Goal: Find specific page/section: Find specific page/section

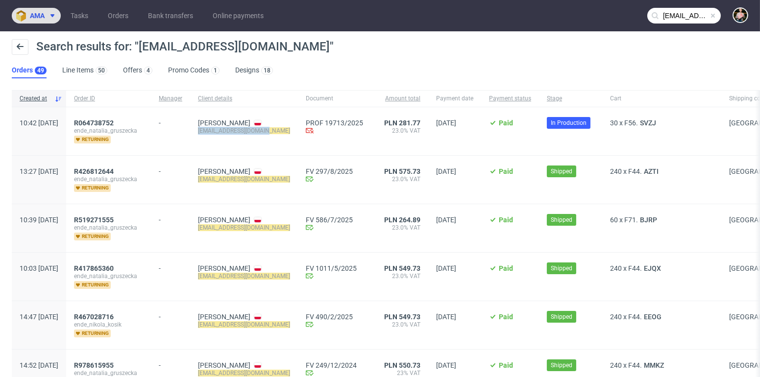
click at [36, 16] on span "ama" at bounding box center [37, 15] width 15 height 7
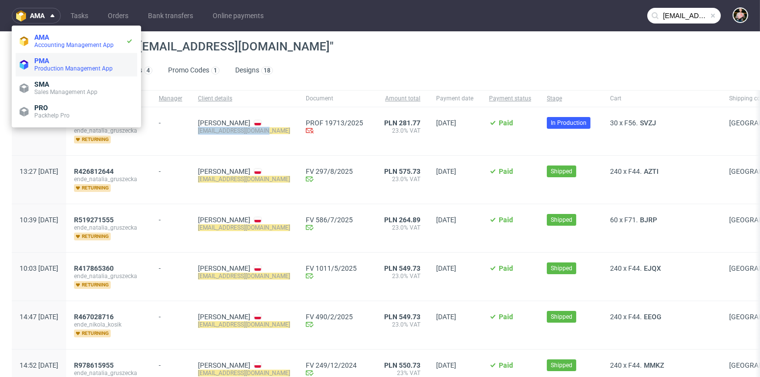
click at [72, 70] on span "Production Management App" at bounding box center [73, 68] width 78 height 7
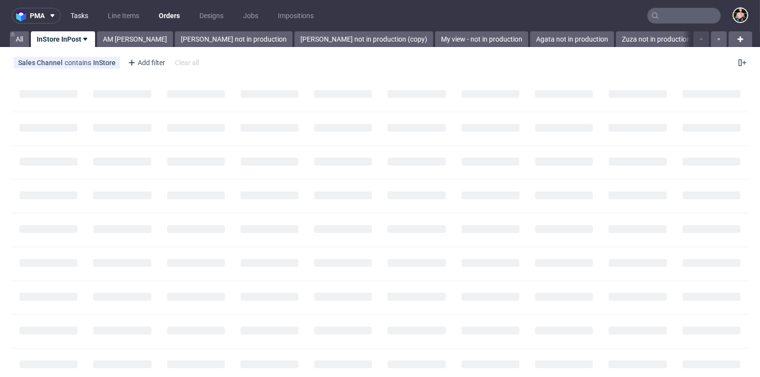
click at [75, 20] on link "Tasks" at bounding box center [79, 16] width 29 height 16
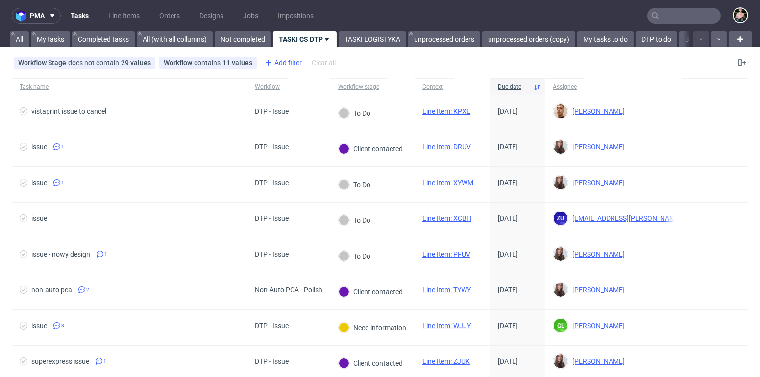
click at [285, 60] on div "Add filter" at bounding box center [282, 63] width 43 height 16
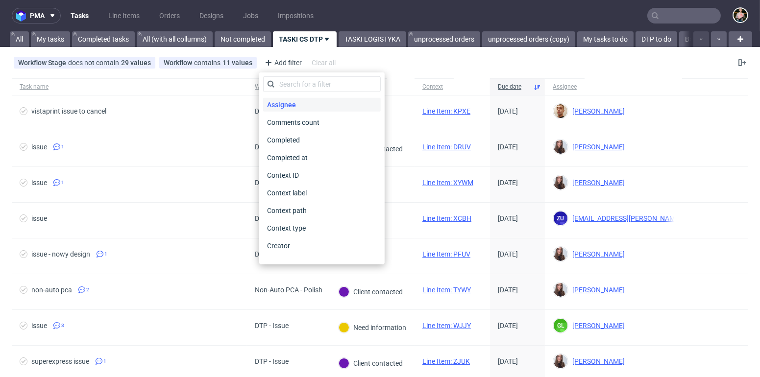
click at [291, 101] on span "Assignee" at bounding box center [281, 105] width 37 height 14
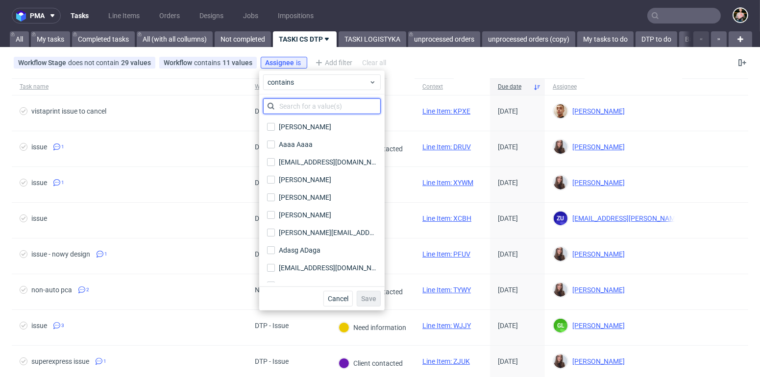
click at [295, 106] on input "text" at bounding box center [322, 106] width 118 height 16
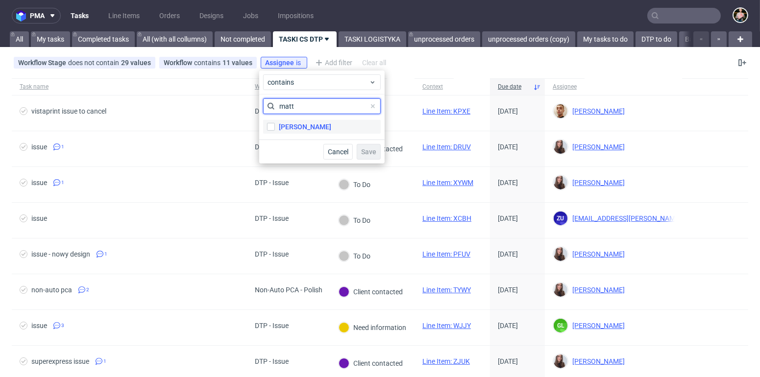
type input "matt"
click at [310, 126] on div "Matteo Corsico" at bounding box center [305, 127] width 52 height 10
click at [275, 126] on input "Matteo Corsico" at bounding box center [271, 127] width 8 height 8
checkbox input "true"
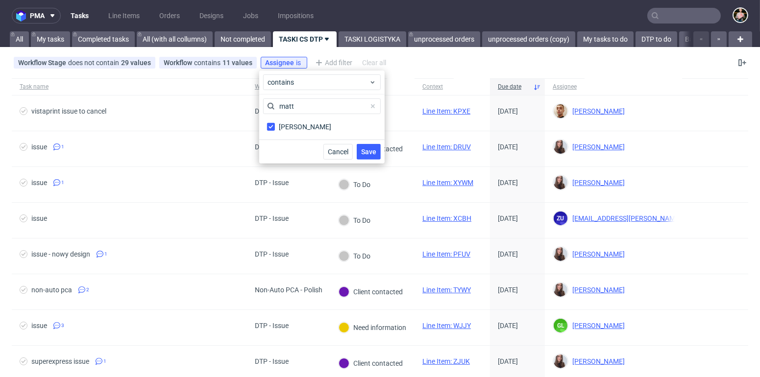
click at [372, 151] on span "Save" at bounding box center [368, 151] width 15 height 7
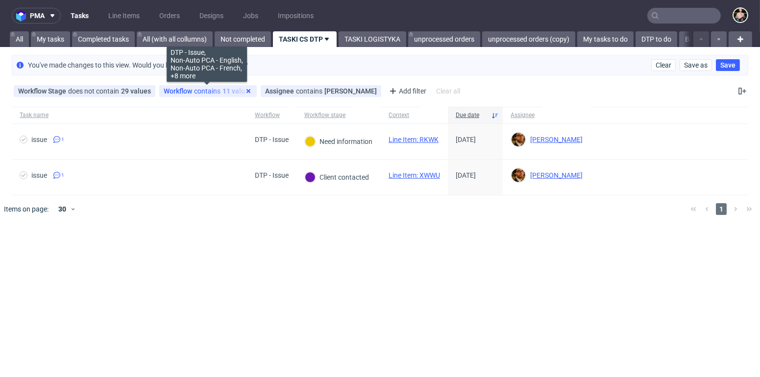
click at [247, 89] on icon at bounding box center [248, 91] width 8 height 8
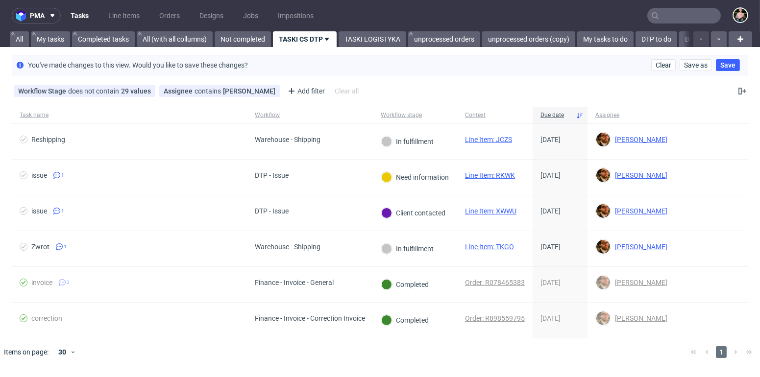
click at [690, 16] on input "text" at bounding box center [683, 16] width 73 height 16
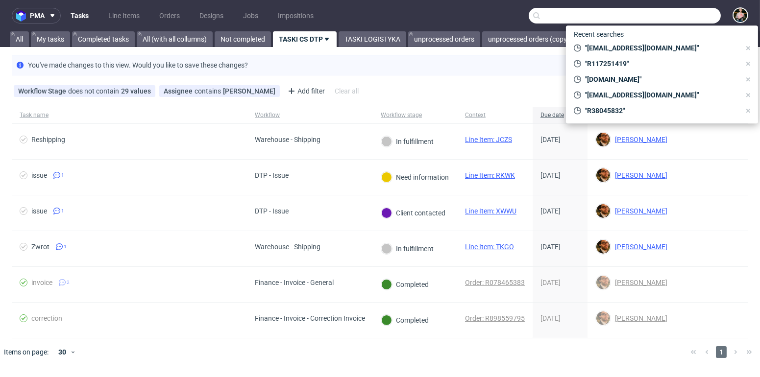
paste input "R069394132"
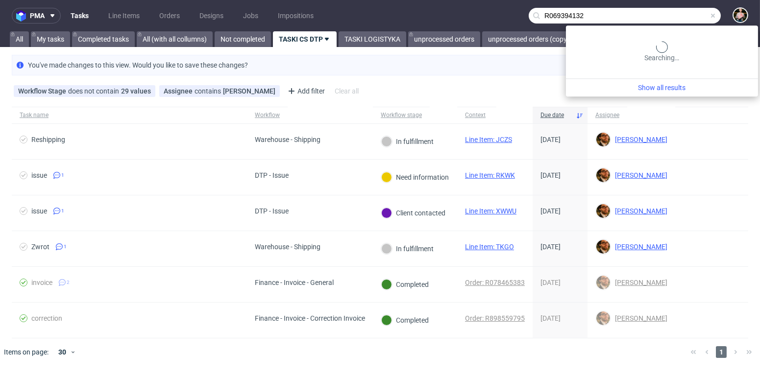
type input "R069394132"
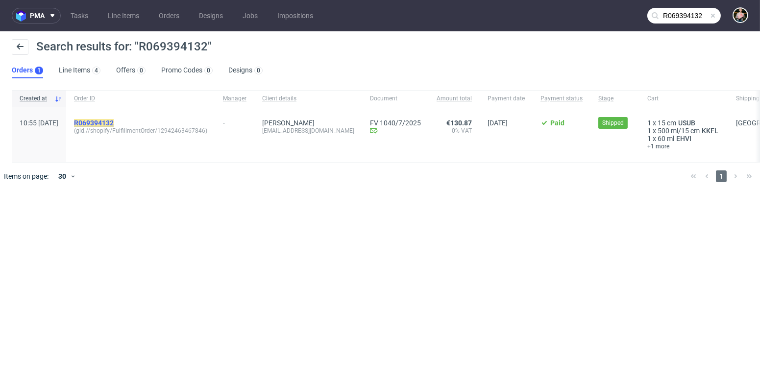
click at [108, 122] on mark "R069394132" at bounding box center [94, 123] width 40 height 8
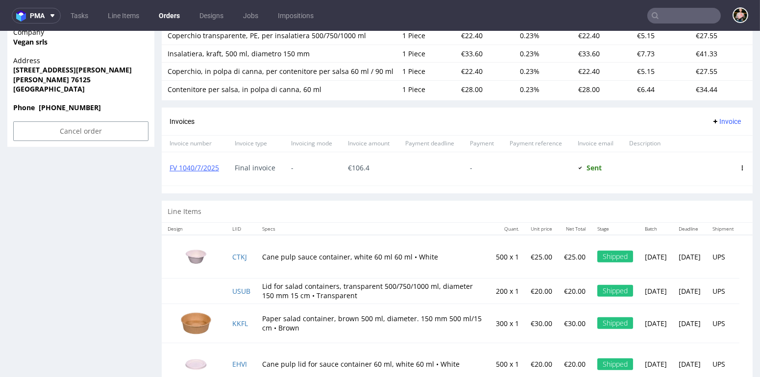
scroll to position [730, 0]
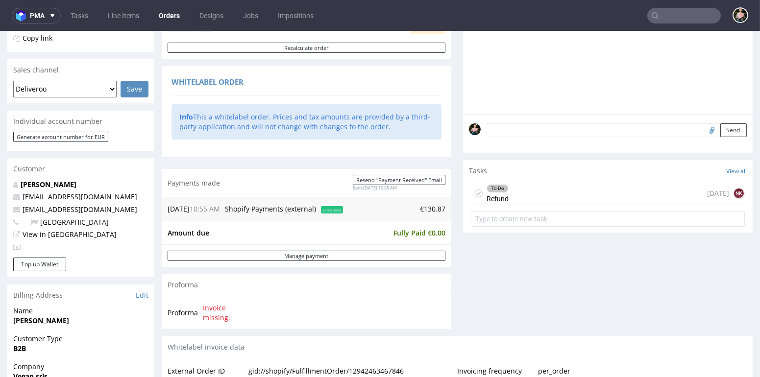
scroll to position [219, 0]
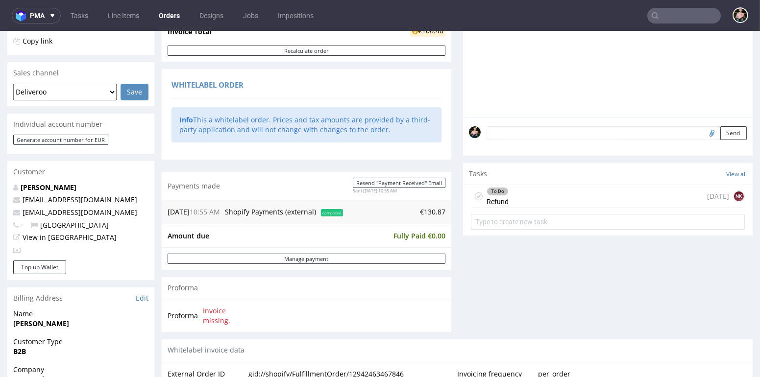
click at [544, 198] on div "To Do Refund today NK" at bounding box center [608, 196] width 274 height 23
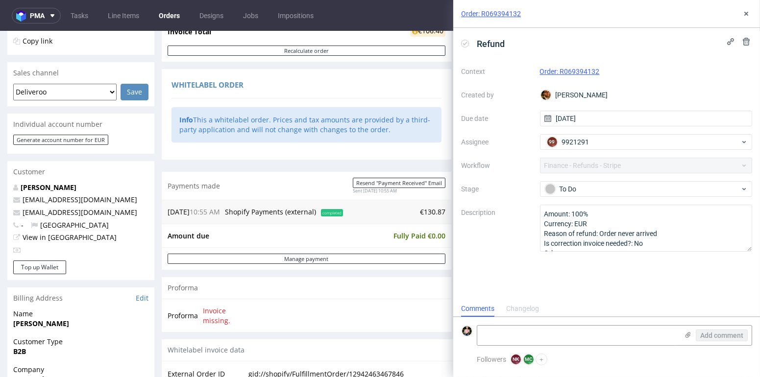
scroll to position [8, 0]
click at [744, 13] on icon at bounding box center [746, 14] width 8 height 8
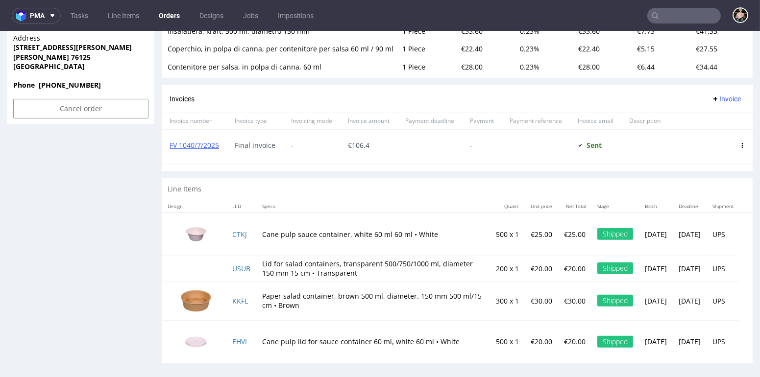
scroll to position [2, 0]
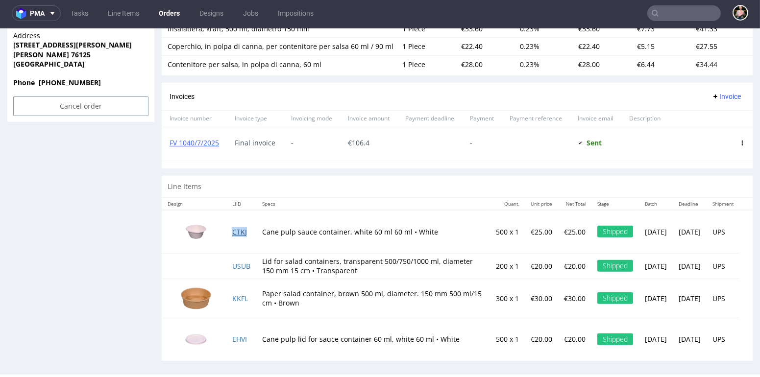
click at [240, 227] on link "CTKJ" at bounding box center [239, 231] width 15 height 9
click at [241, 262] on link "USUB" at bounding box center [241, 266] width 18 height 9
click at [240, 294] on link "KKFL" at bounding box center [240, 298] width 16 height 9
click at [240, 335] on link "EHVI" at bounding box center [239, 339] width 15 height 9
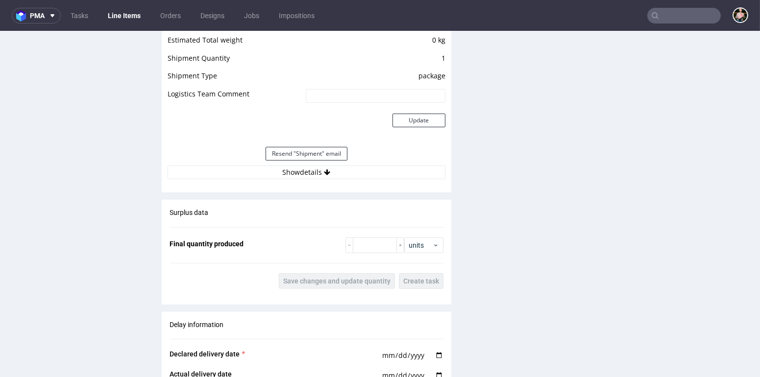
scroll to position [874, 0]
click at [303, 171] on button "Show details" at bounding box center [306, 174] width 278 height 14
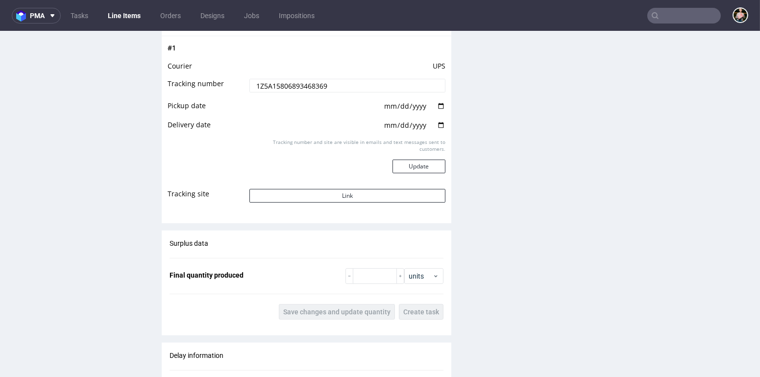
scroll to position [1025, 0]
click at [317, 193] on button "Link" at bounding box center [347, 196] width 196 height 14
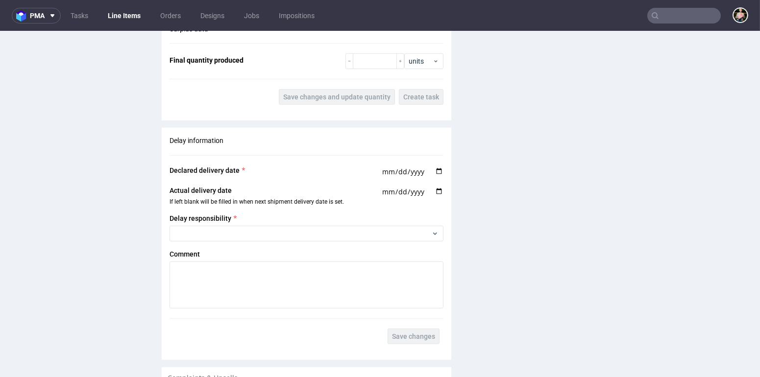
scroll to position [981, 0]
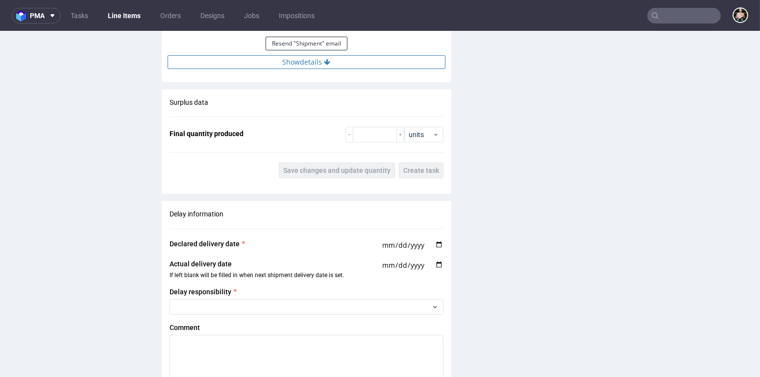
click at [307, 60] on button "Show details" at bounding box center [306, 62] width 278 height 14
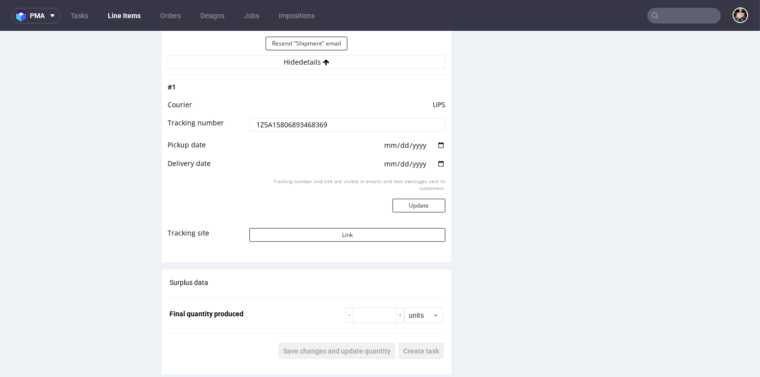
scroll to position [0, 0]
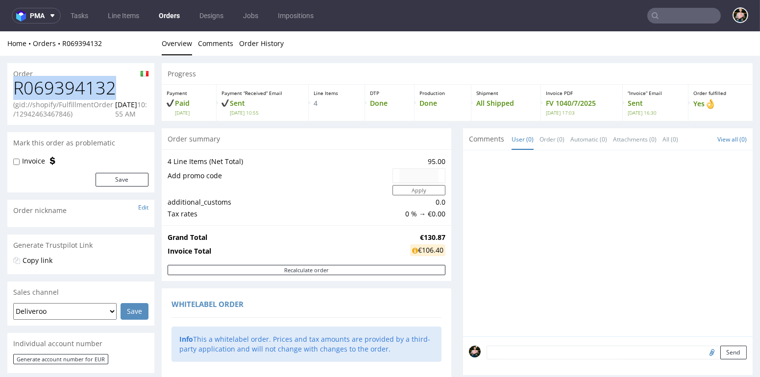
drag, startPoint x: 123, startPoint y: 90, endPoint x: 12, endPoint y: 89, distance: 111.7
click at [12, 89] on div "R069394132 (gid://shopify/FulfillmentOrder/12942463467846) 18.07.2025 10:55 AM" at bounding box center [80, 101] width 147 height 47
copy h1 "R069394132"
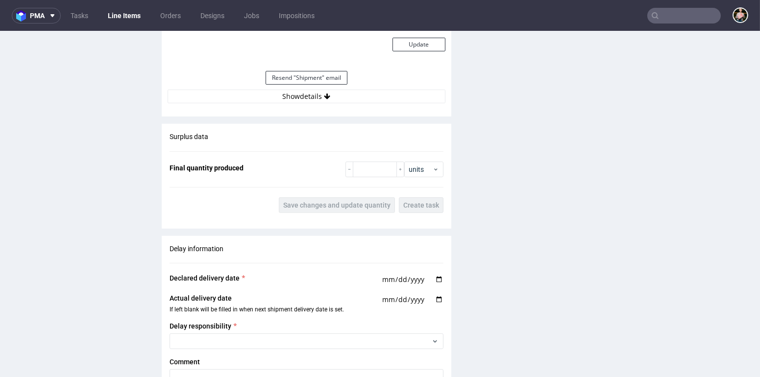
scroll to position [945, 0]
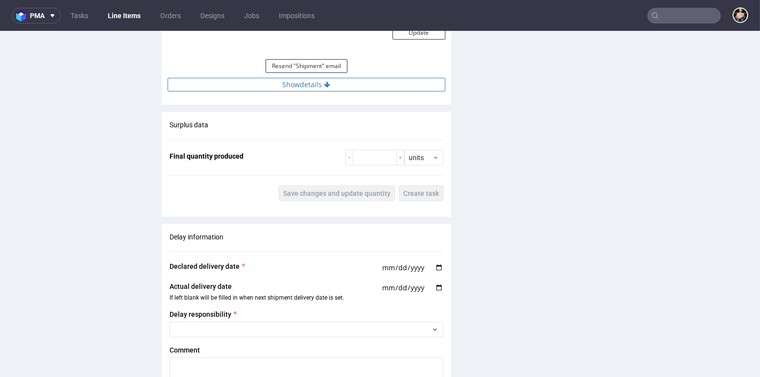
click at [315, 79] on button "Show details" at bounding box center [306, 85] width 278 height 14
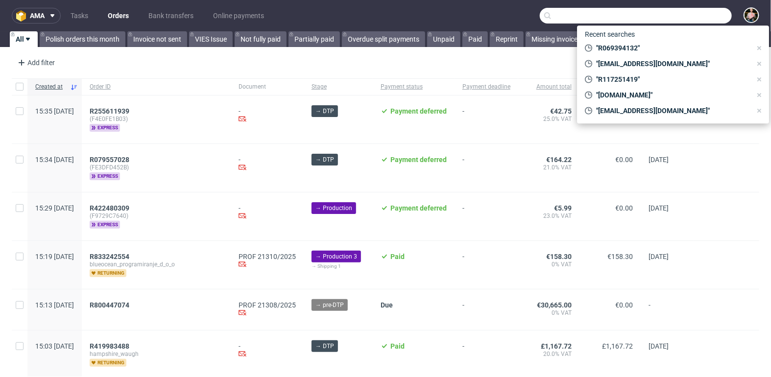
click at [697, 13] on input "text" at bounding box center [636, 16] width 192 height 16
paste input "000002503"
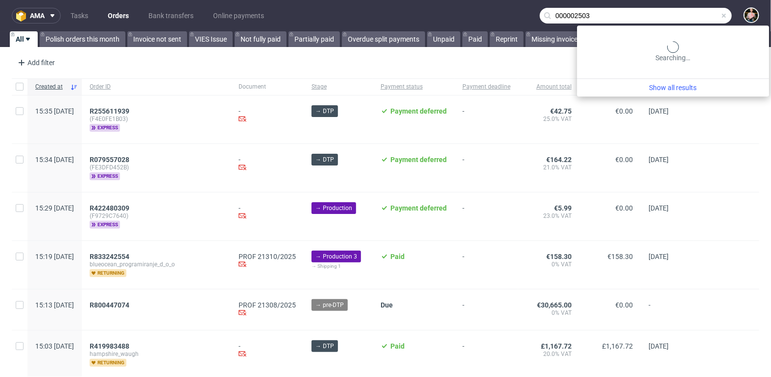
type input "000002503"
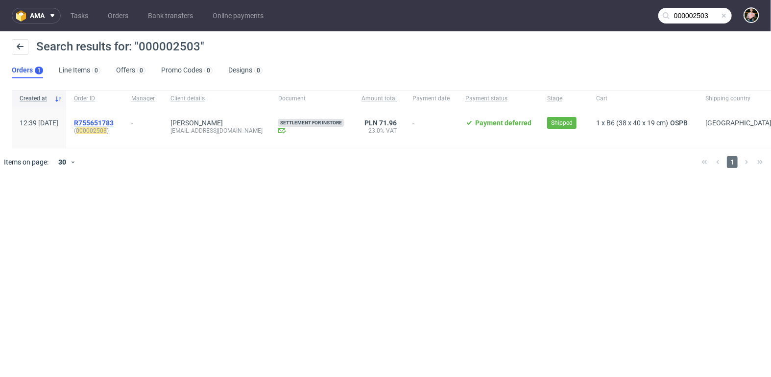
click at [114, 122] on span "R755651783" at bounding box center [94, 123] width 40 height 8
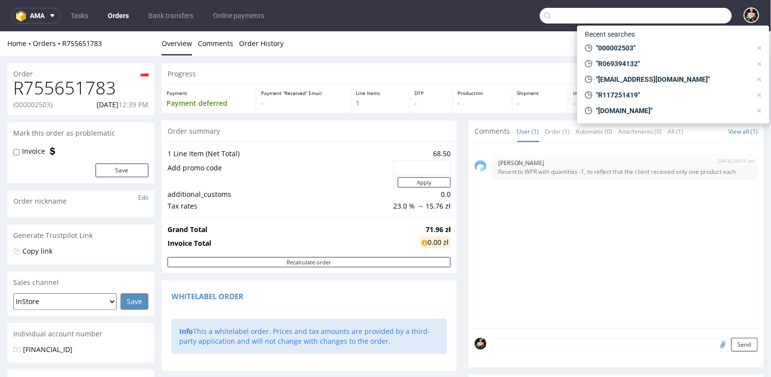
click at [682, 14] on input "text" at bounding box center [636, 16] width 192 height 16
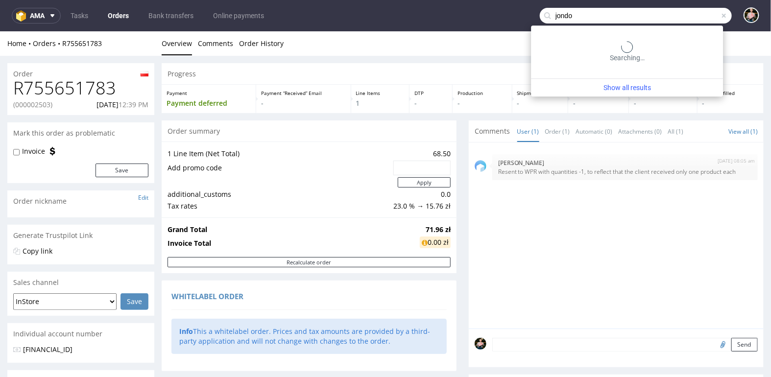
type input "jondo"
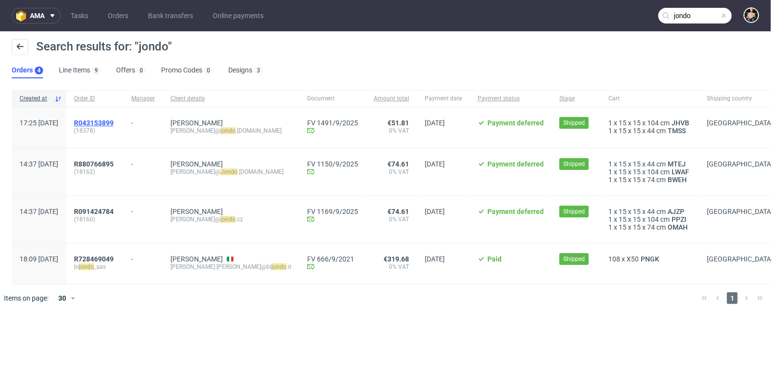
click at [114, 124] on span "R043153899" at bounding box center [94, 123] width 40 height 8
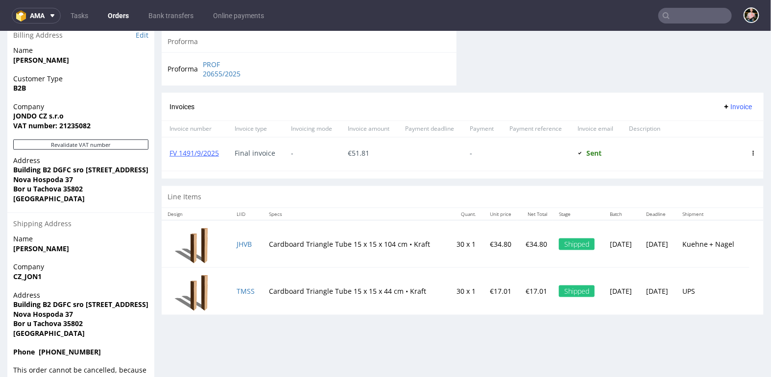
scroll to position [508, 0]
